Goal: Transaction & Acquisition: Book appointment/travel/reservation

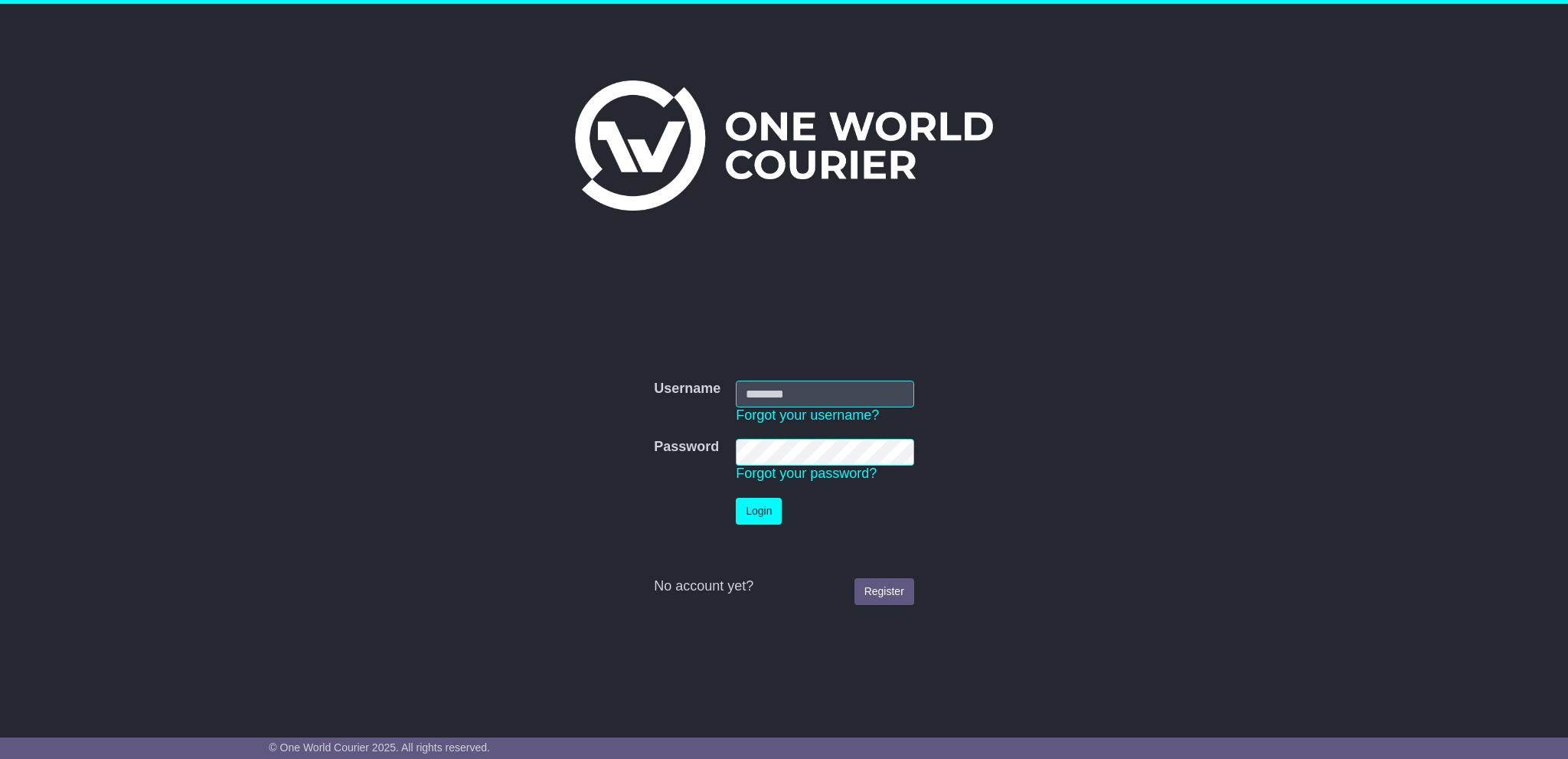
click at [780, 382] on input "Username" at bounding box center [824, 394] width 178 height 27
type input "**********"
click at [767, 515] on button "Login" at bounding box center [758, 511] width 46 height 27
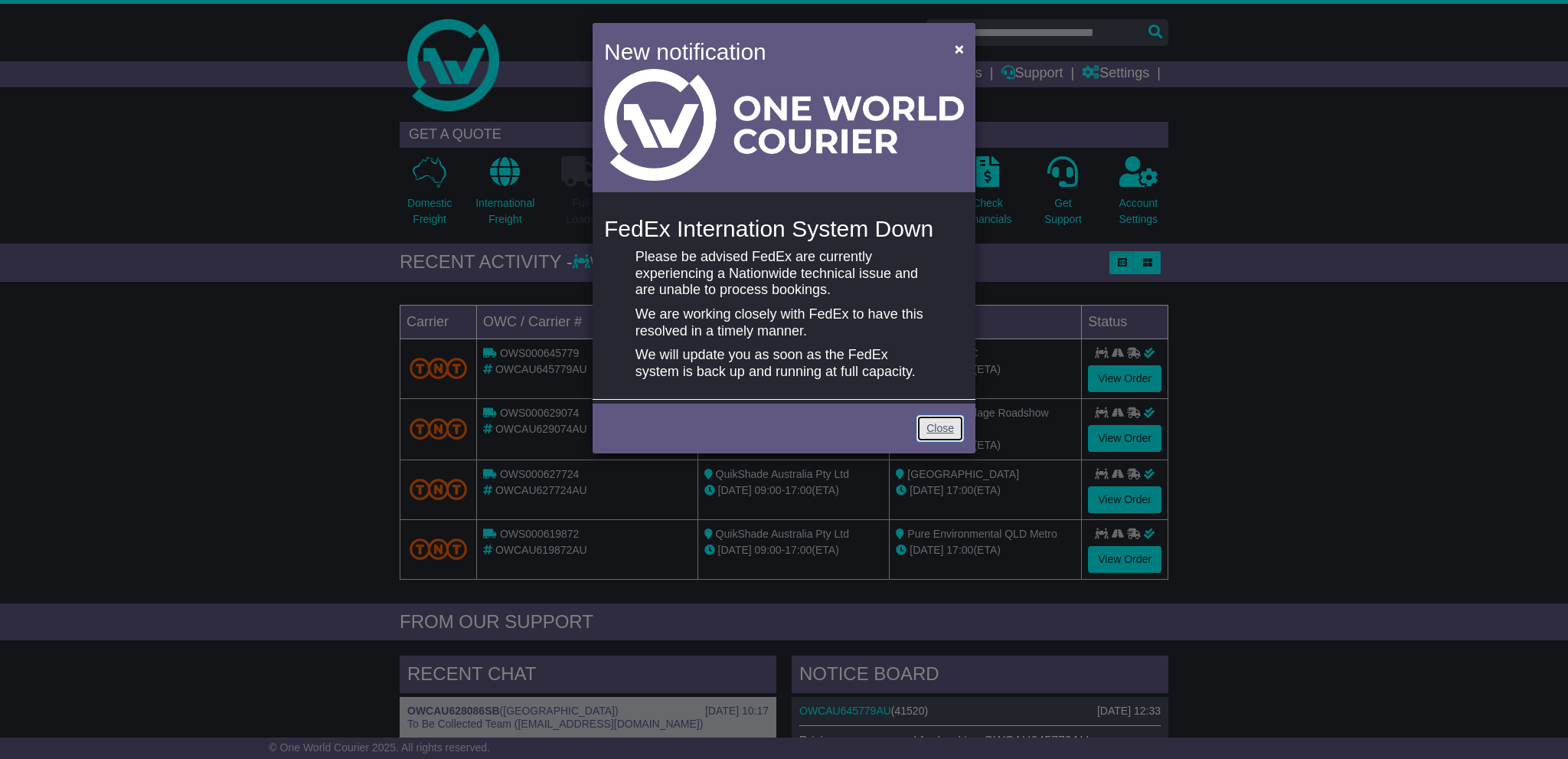
click at [948, 442] on link "Close" at bounding box center [940, 428] width 48 height 27
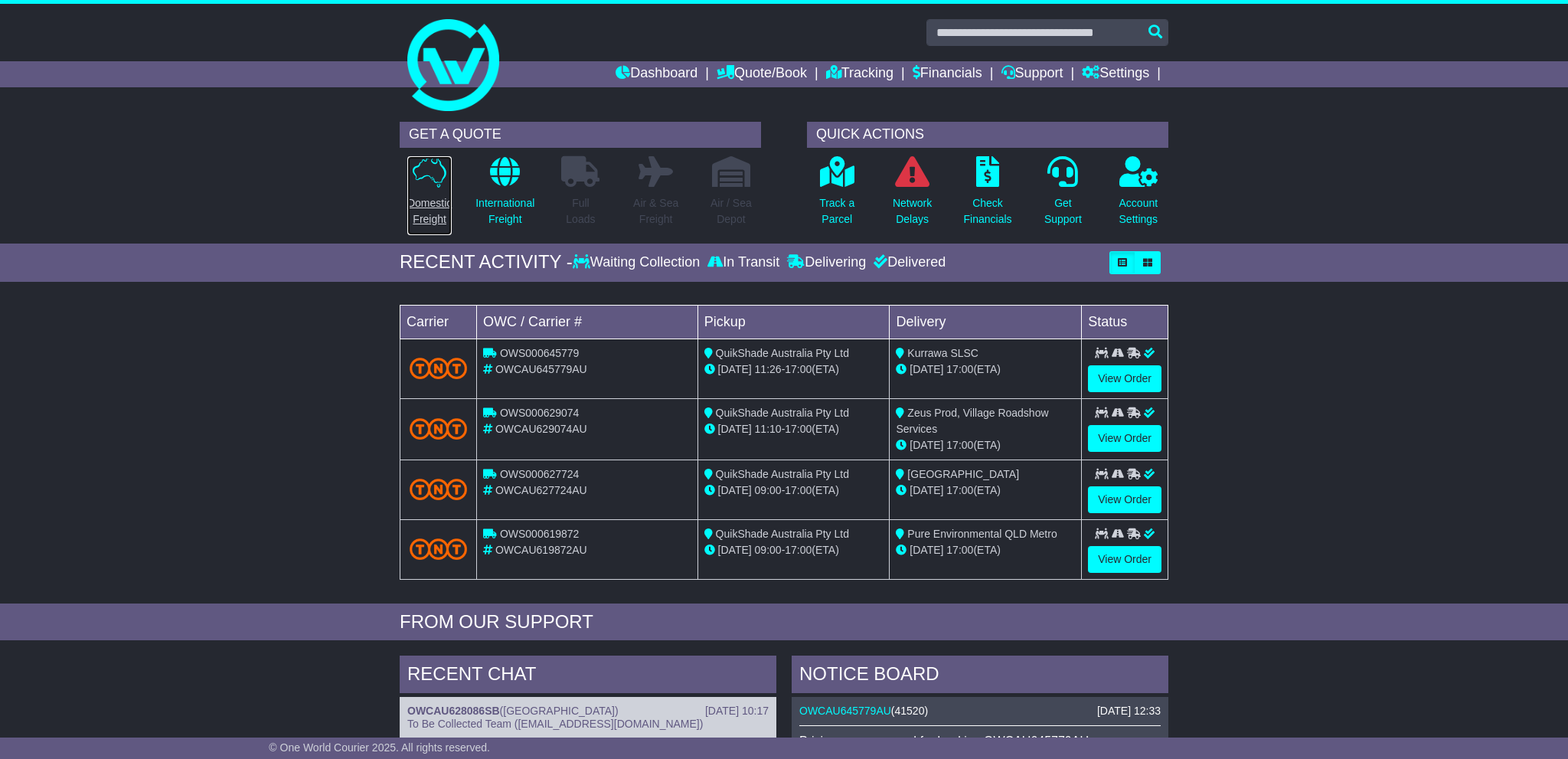
click at [416, 183] on icon at bounding box center [430, 172] width 34 height 31
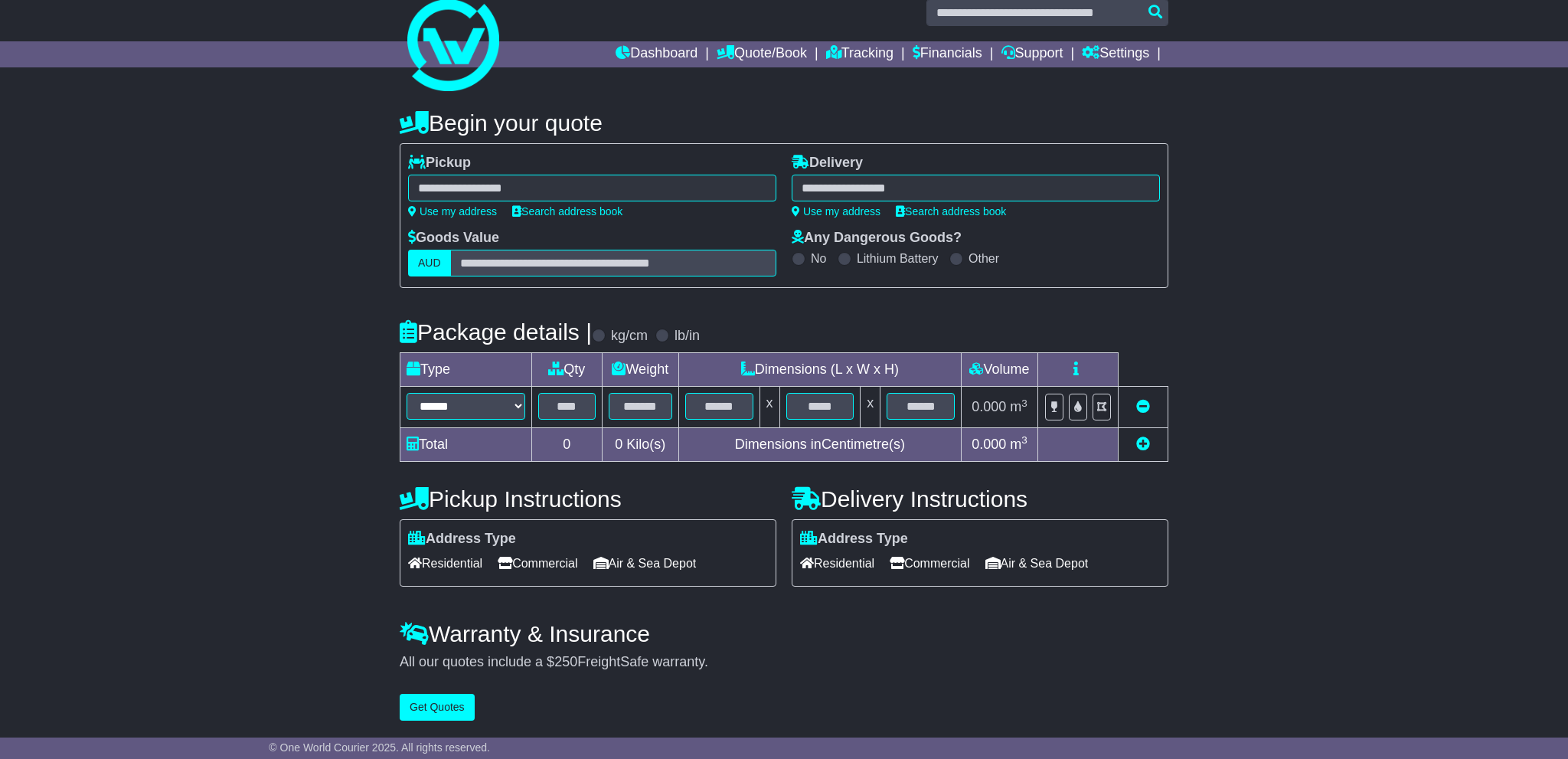
scroll to position [54, 0]
